Goal: Task Accomplishment & Management: Complete application form

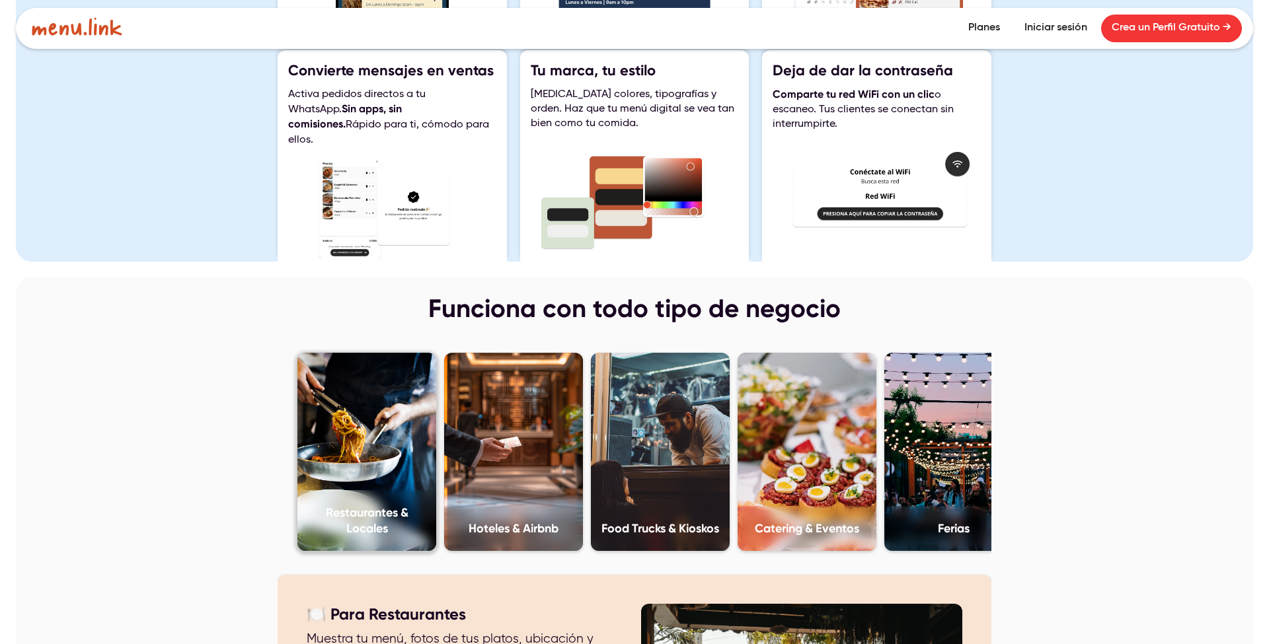
scroll to position [1826, 0]
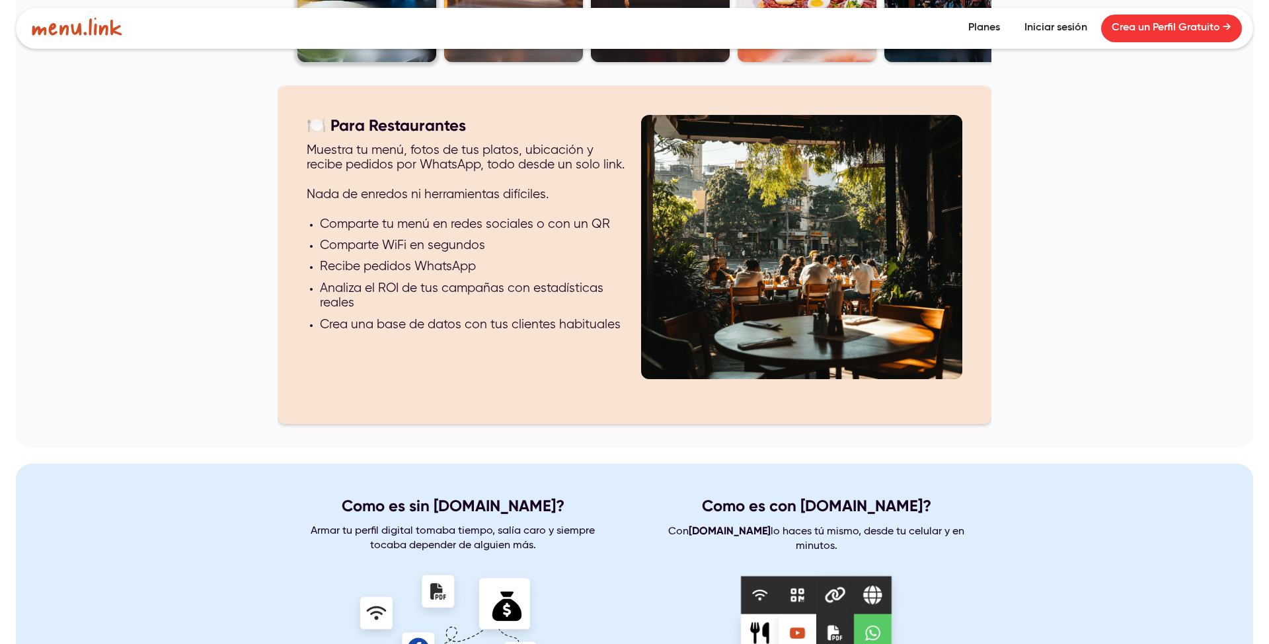
scroll to position [2238, 0]
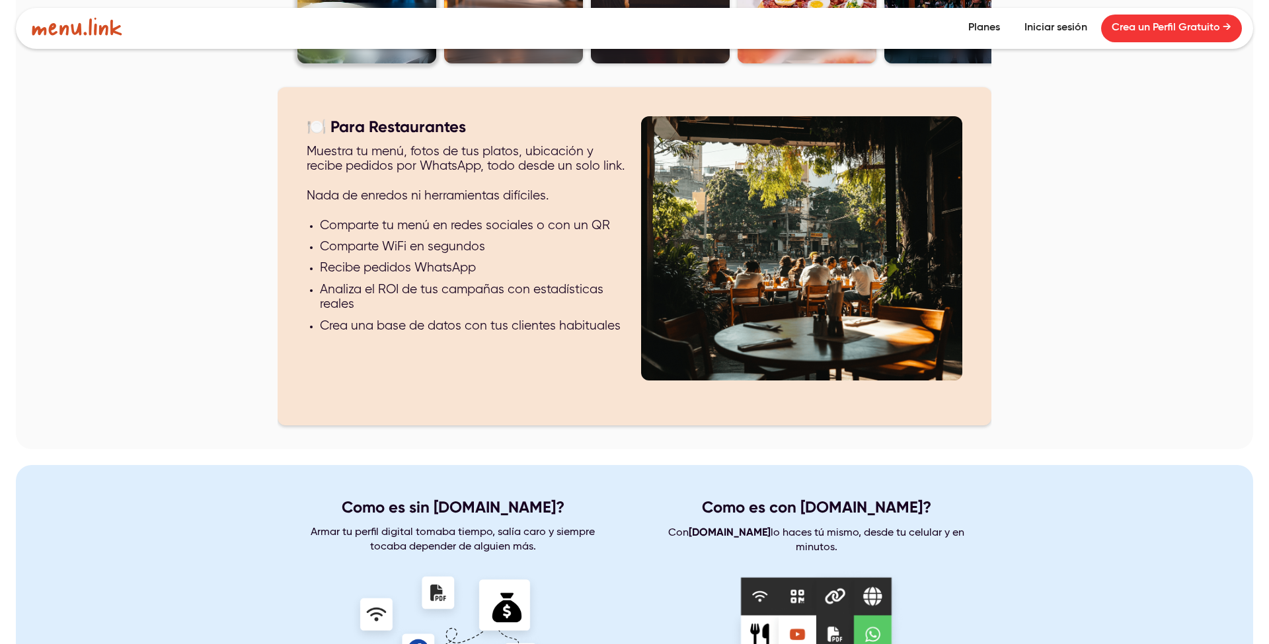
click at [1166, 22] on link "Crea un Perfil Gratuito →" at bounding box center [1171, 29] width 141 height 28
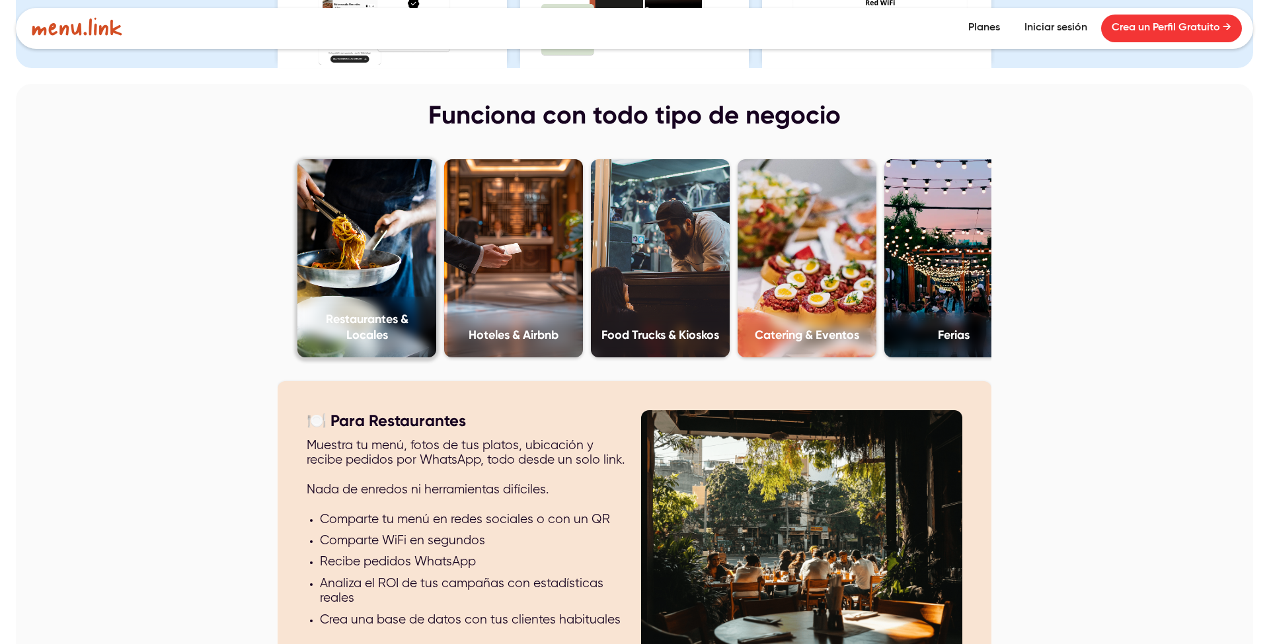
scroll to position [1930, 0]
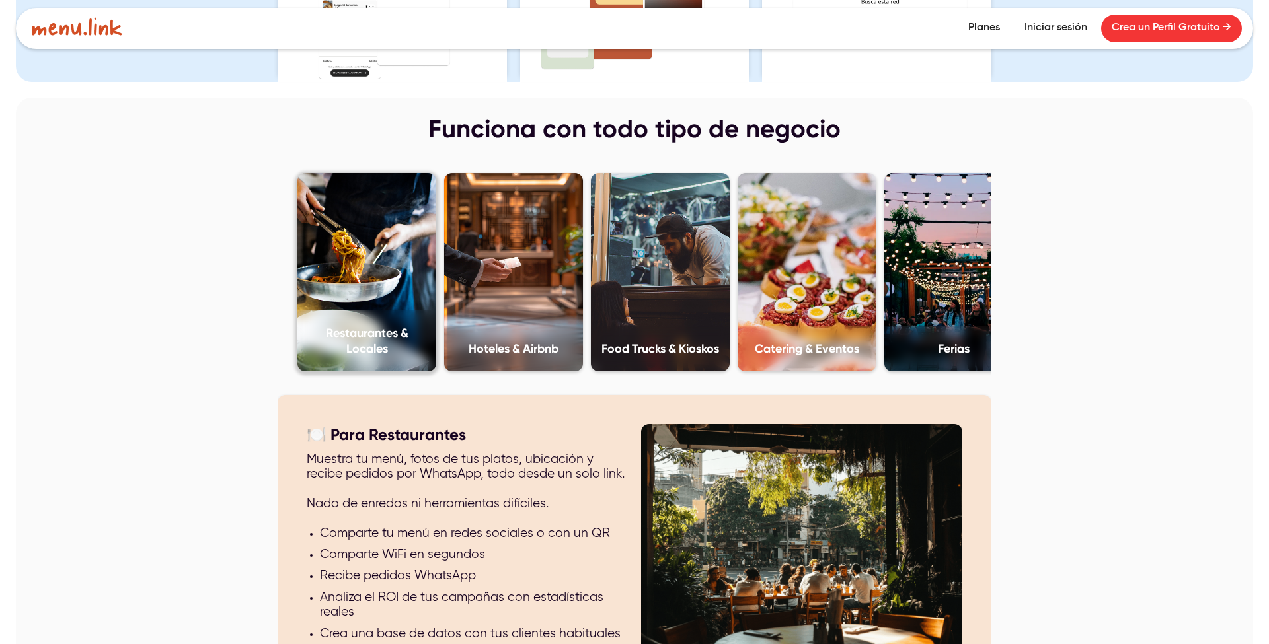
click at [979, 31] on link "Planes" at bounding box center [984, 29] width 53 height 28
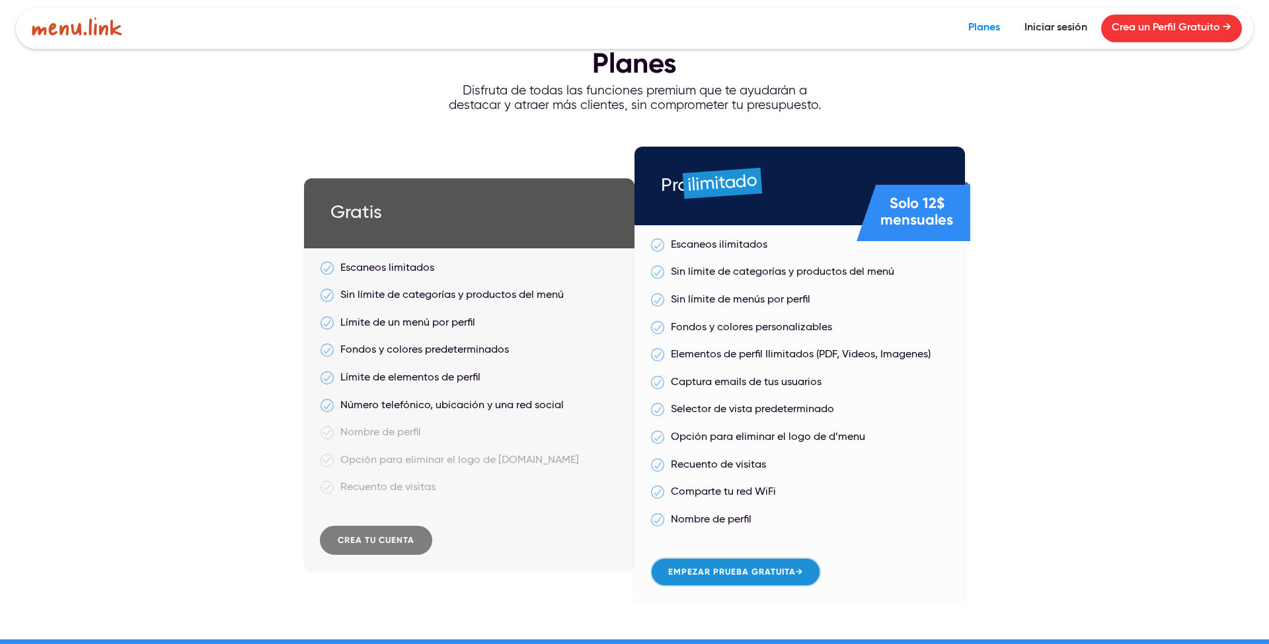
click at [743, 566] on link "Empezar prueba gratuita →" at bounding box center [735, 572] width 170 height 29
click at [383, 532] on link "CRea tu cuenta" at bounding box center [376, 540] width 112 height 29
